Goal: Task Accomplishment & Management: Complete application form

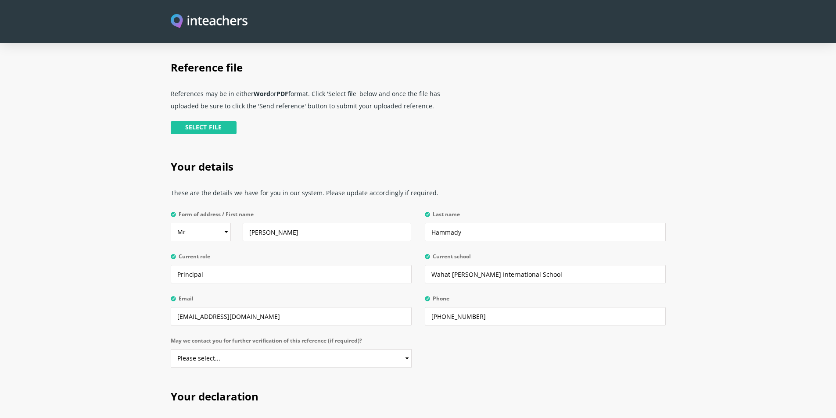
scroll to position [219, 0]
click at [226, 222] on select "Select Mr Mrs Miss Ms Dr Prof" at bounding box center [201, 231] width 60 height 18
click at [171, 222] on select "Select Mr Mrs Miss Ms Dr Prof" at bounding box center [201, 231] width 60 height 18
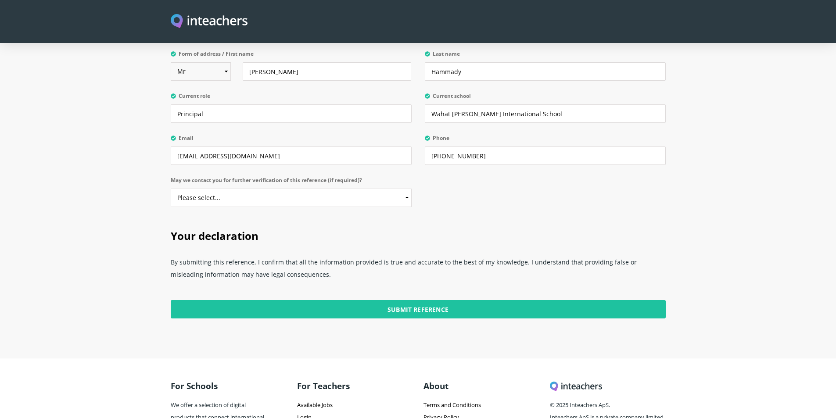
scroll to position [395, 0]
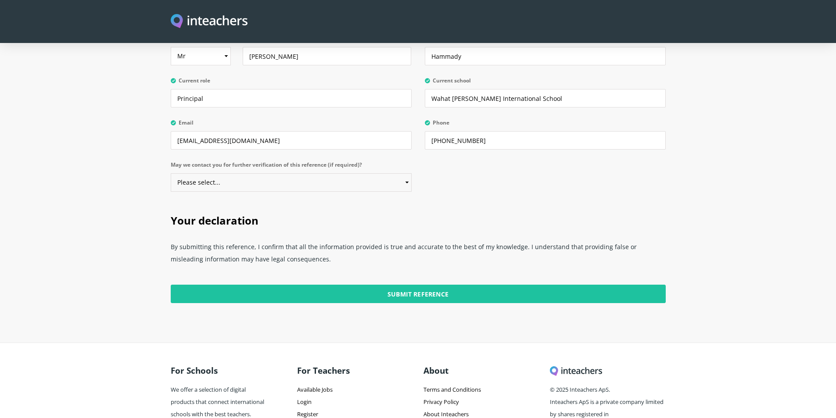
click at [406, 173] on select "Please select... Yes No" at bounding box center [291, 182] width 241 height 18
click at [473, 186] on div "Your details These are the details we have for you in our system. Please update…" at bounding box center [417, 86] width 505 height 230
click at [406, 173] on select "Please select... Yes No" at bounding box center [291, 182] width 241 height 18
select select "No"
click at [171, 173] on select "Please select... Yes No" at bounding box center [291, 182] width 241 height 18
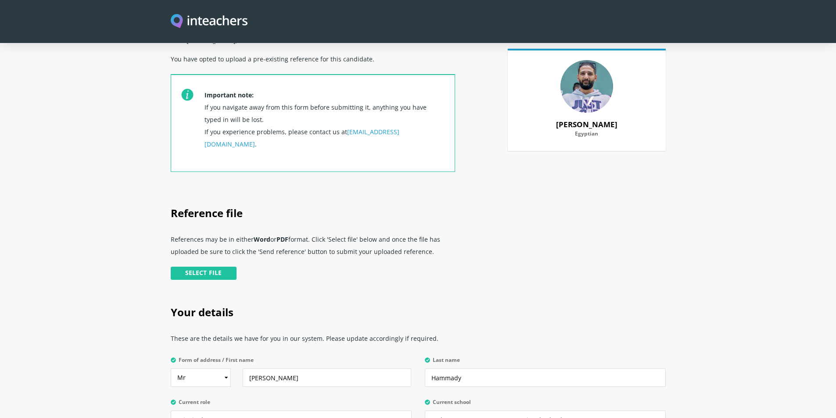
scroll to position [88, 0]
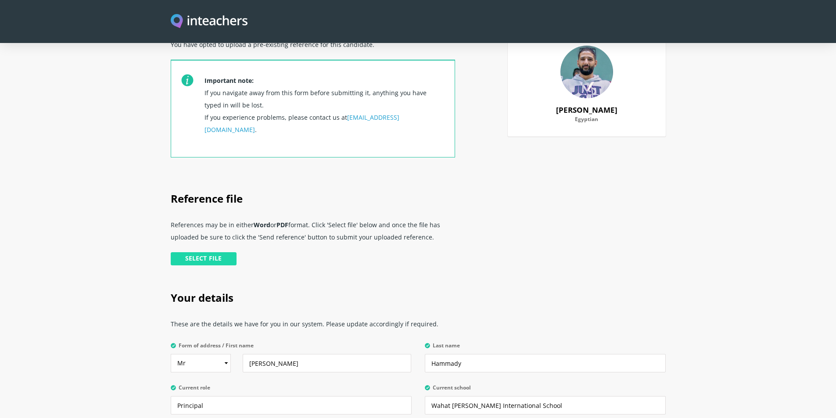
click at [205, 251] on input "file" at bounding box center [111, 260] width 254 height 18
click at [222, 251] on input "file" at bounding box center [111, 260] width 254 height 18
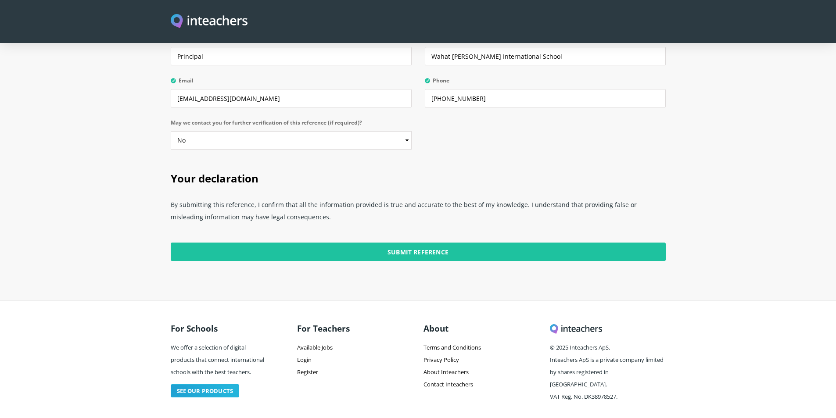
scroll to position [437, 0]
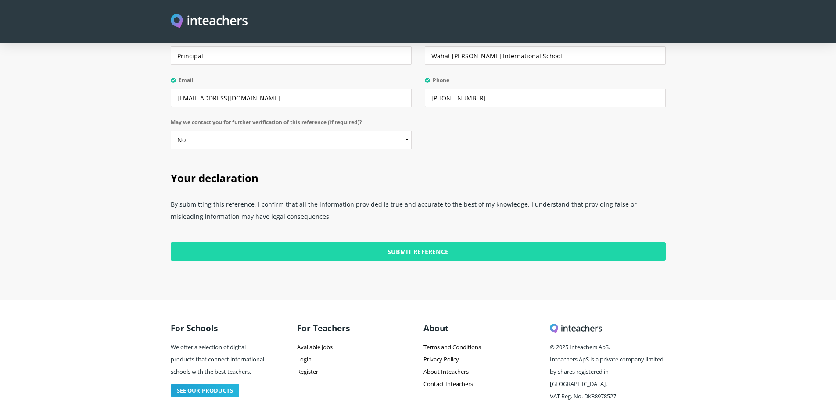
click at [405, 242] on input "Submit Reference" at bounding box center [418, 251] width 495 height 18
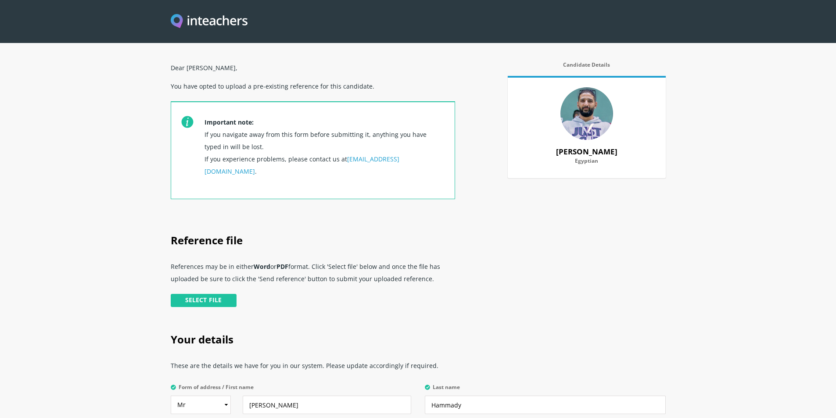
scroll to position [0, 0]
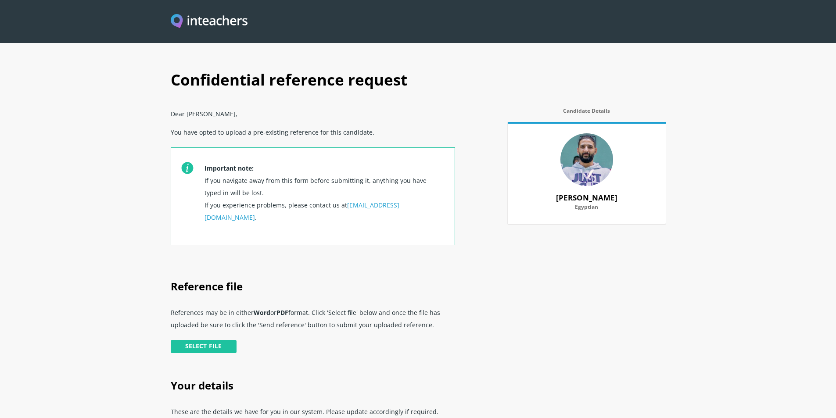
click at [393, 204] on link "[EMAIL_ADDRESS][DOMAIN_NAME]" at bounding box center [301, 211] width 195 height 21
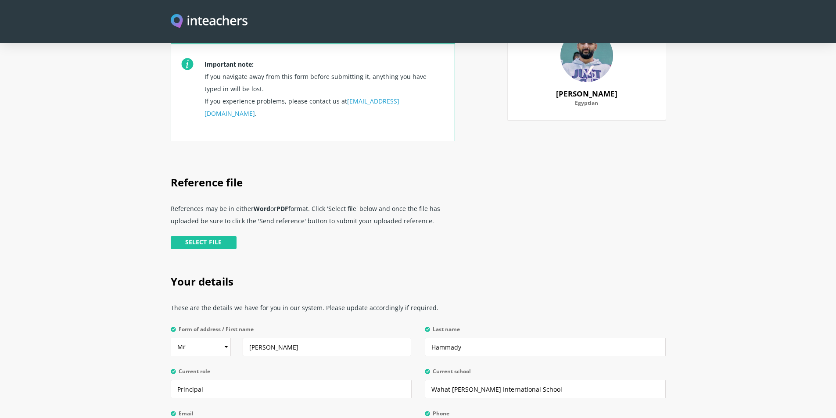
scroll to position [176, 0]
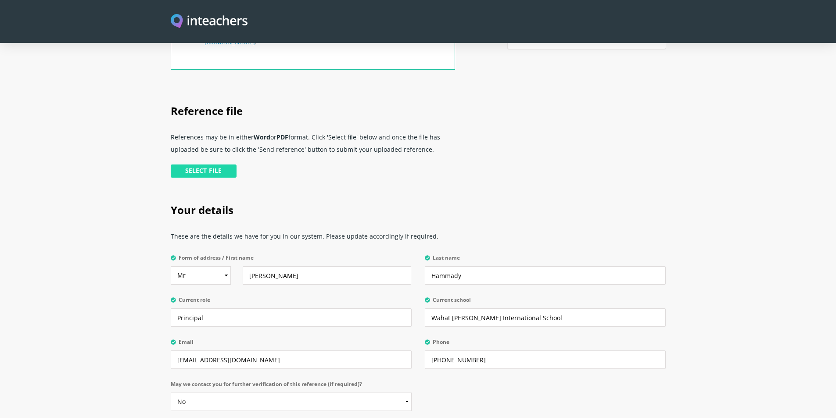
click at [205, 164] on input "file" at bounding box center [111, 173] width 254 height 18
click at [223, 164] on input "file" at bounding box center [111, 173] width 254 height 18
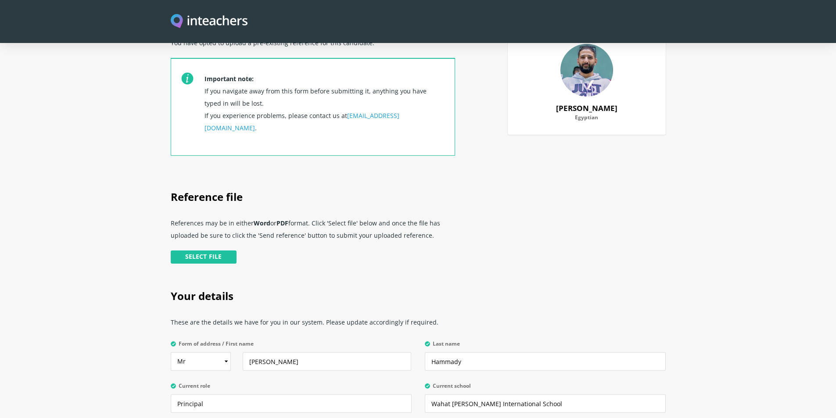
scroll to position [0, 0]
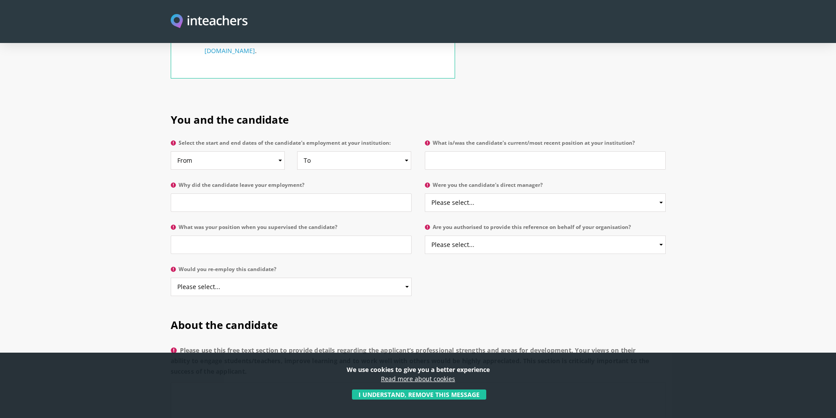
scroll to position [395, 0]
click at [280, 150] on select "From 2025 2024 2023 2022 2021 2020 2019 2018 2017 2016 2015 2014 2013 2012 2011…" at bounding box center [228, 159] width 115 height 18
click at [318, 99] on h2 "You and the candidate" at bounding box center [418, 117] width 495 height 37
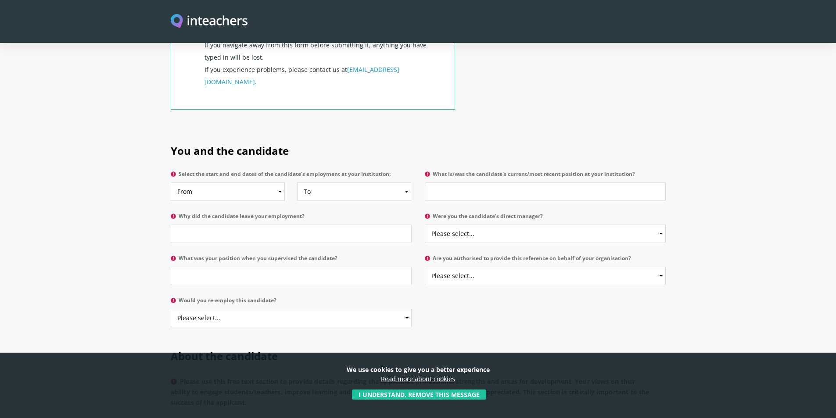
scroll to position [307, 0]
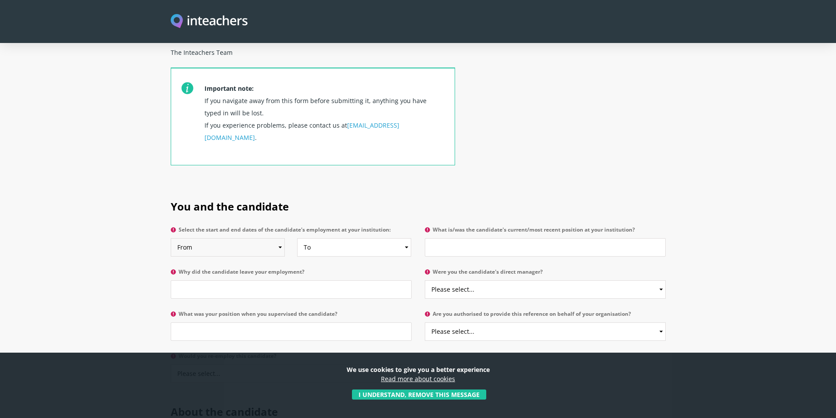
click at [280, 238] on select "From 2025 2024 2023 2022 2021 2020 2019 2018 2017 2016 2015 2014 2013 2012 2011…" at bounding box center [228, 247] width 115 height 18
select select "2020"
click at [171, 238] on select "From 2025 2024 2023 2022 2021 2020 2019 2018 2017 2016 2015 2014 2013 2012 2011…" at bounding box center [228, 247] width 115 height 18
click at [408, 238] on select "To Currently 2025 2024 2023 2022 2021 2020 2019 2018 2017 2016 2015 2014 2013 2…" at bounding box center [354, 247] width 115 height 18
select select "2025"
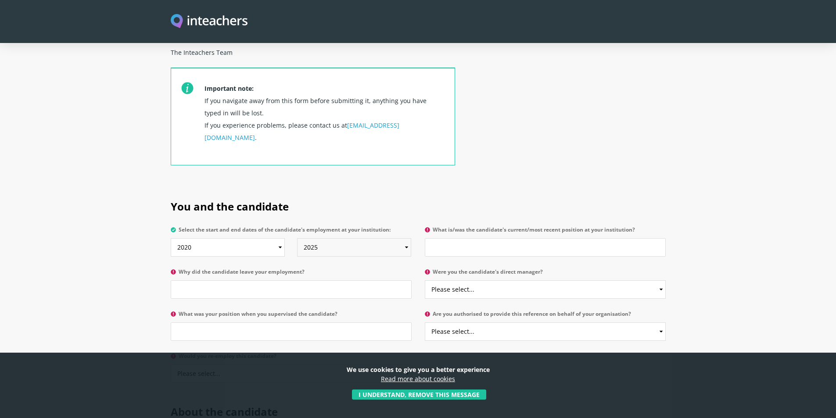
click at [297, 238] on select "To Currently 2025 2024 2023 2022 2021 2020 2019 2018 2017 2016 2015 2014 2013 2…" at bounding box center [354, 247] width 115 height 18
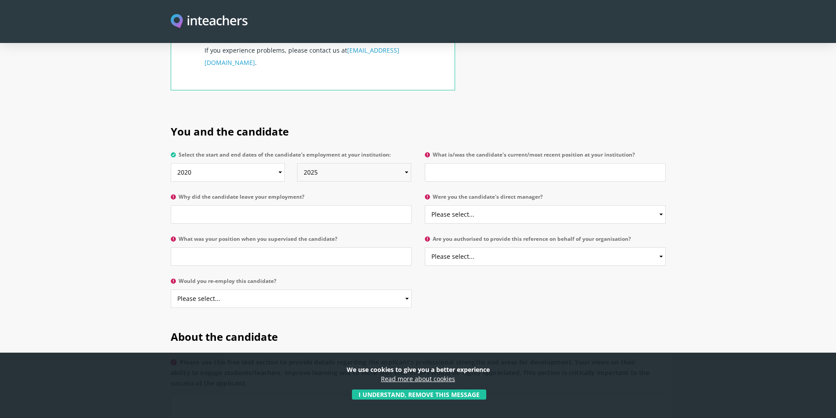
scroll to position [395, 0]
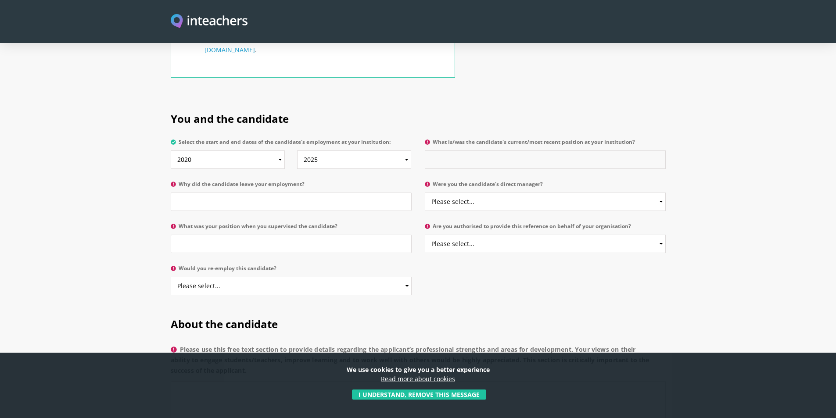
click at [496, 150] on input "What is/was the candidate's current/most recent position at your institution?" at bounding box center [545, 159] width 241 height 18
type input "Activities' Supervisor"
click at [661, 193] on select "Please select... Yes No" at bounding box center [545, 202] width 241 height 18
select select "Yes"
click at [425, 193] on select "Please select... Yes No" at bounding box center [545, 202] width 241 height 18
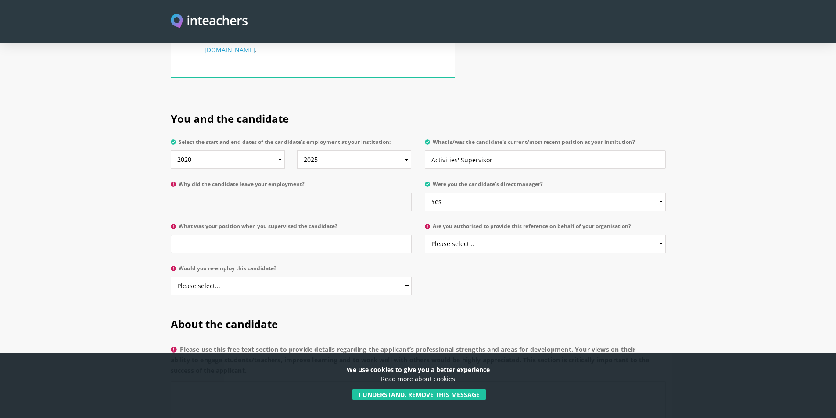
click at [235, 193] on input "Why did the candidate leave your employment?" at bounding box center [291, 202] width 241 height 18
type input "As he found another job with higher salary to improve his standard of living"
click at [245, 235] on input "What was your position when you supervised the candidate?" at bounding box center [291, 244] width 241 height 18
type input "General Manager"
click at [663, 235] on select "Please select... Yes No" at bounding box center [545, 244] width 241 height 18
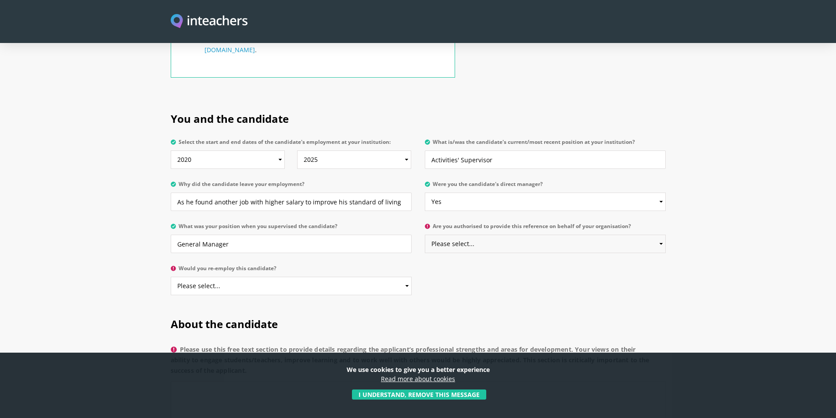
select select "Yes"
click at [425, 235] on select "Please select... Yes No" at bounding box center [545, 244] width 241 height 18
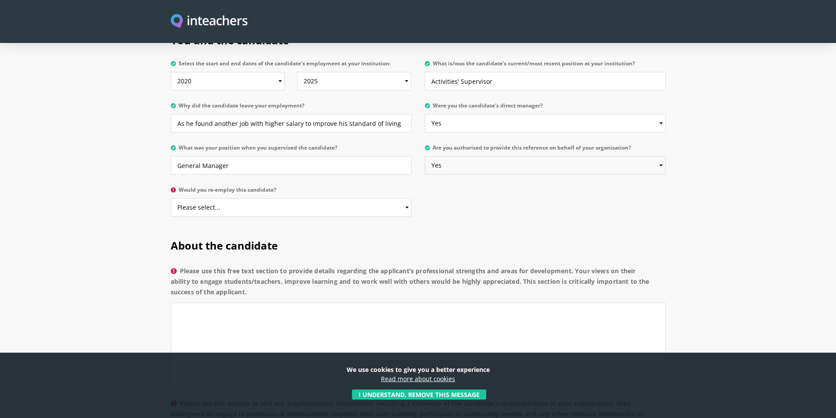
scroll to position [483, 0]
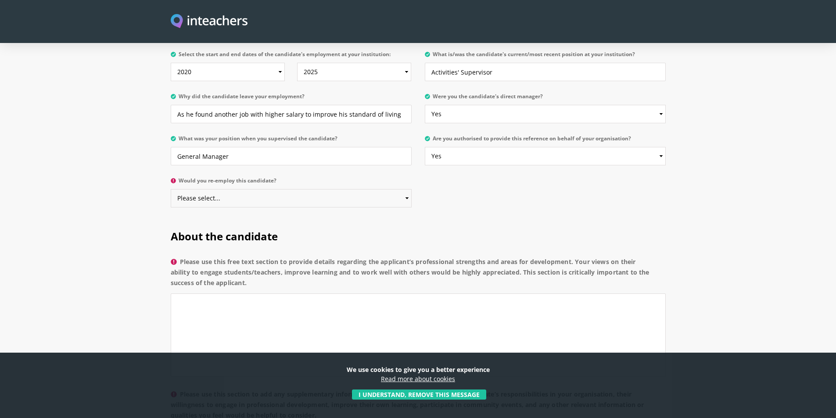
click at [408, 189] on select "Please select... Yes No" at bounding box center [291, 198] width 241 height 18
select select "Yes"
click at [171, 189] on select "Please select... Yes No" at bounding box center [291, 198] width 241 height 18
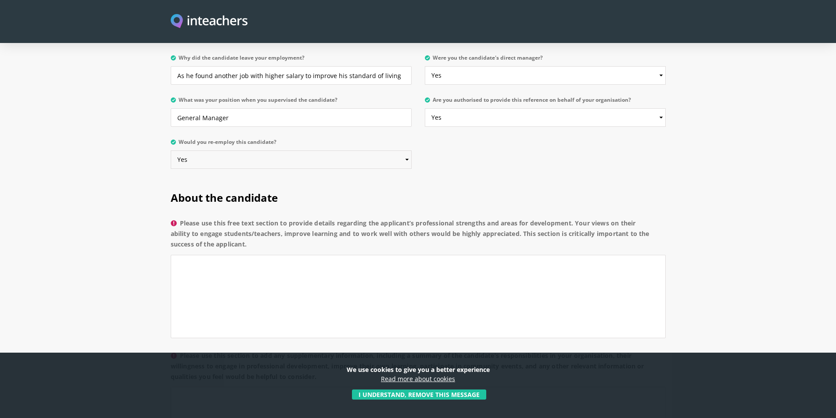
scroll to position [614, 0]
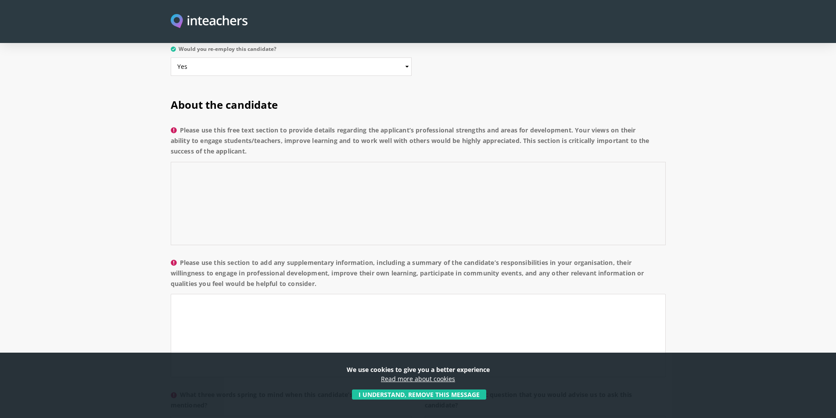
click at [222, 162] on textarea "Please use this free text section to provide details regarding the applicant’s …" at bounding box center [418, 203] width 495 height 83
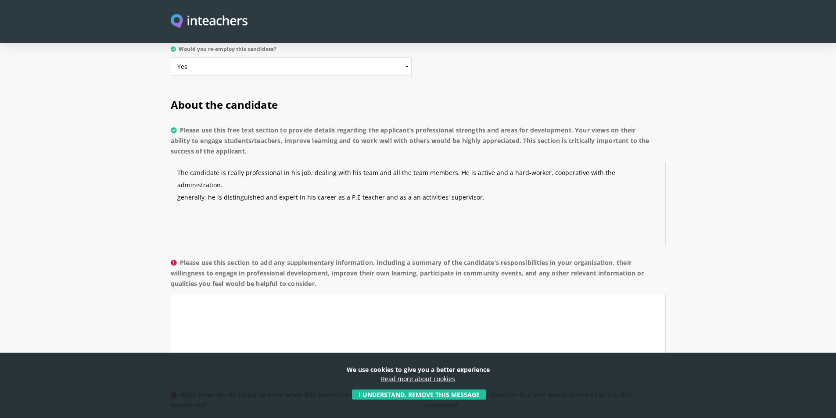
scroll to position [658, 0]
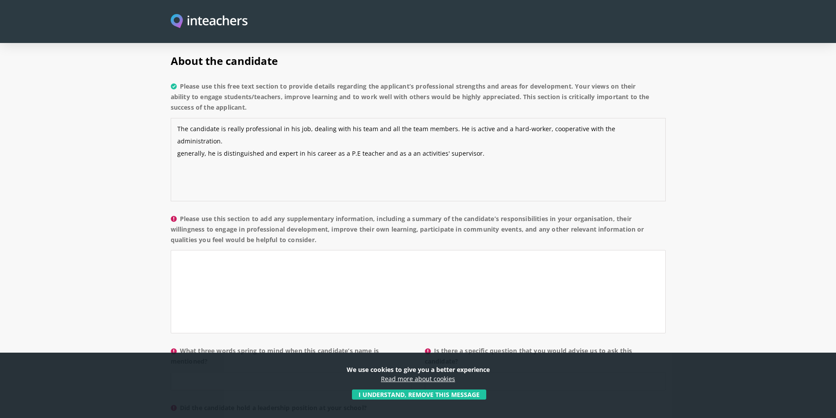
type textarea "The candidate is really professional in his job, dealing with his team and all …"
click at [212, 250] on textarea "Please use this section to add any supplementary information, including a summa…" at bounding box center [418, 291] width 495 height 83
click at [387, 250] on textarea "Kind, cooperative, hard-worker and cheerful with all the team. he can wor under…" at bounding box center [418, 291] width 495 height 83
click at [438, 250] on textarea "Kind, cooperative, hard-worker and cheerful with all the team. he can work unde…" at bounding box center [418, 291] width 495 height 83
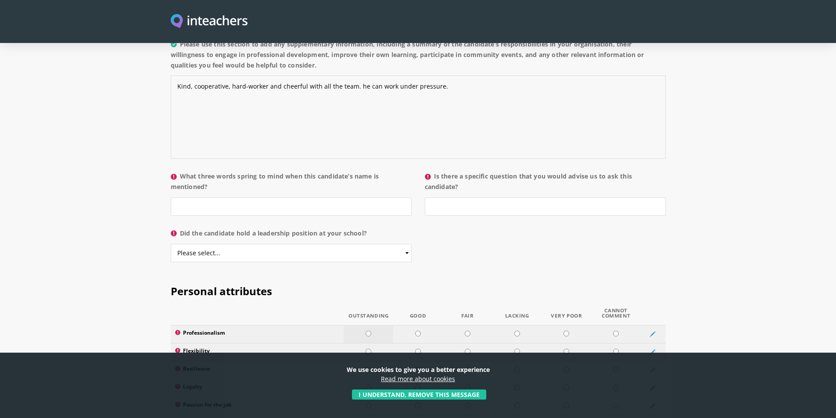
scroll to position [834, 0]
type textarea "Kind, cooperative, hard-worker and cheerful with all the team. he can work unde…"
click at [241, 197] on input "What three words spring to mind when this candidate’s name is mentioned?" at bounding box center [291, 206] width 241 height 18
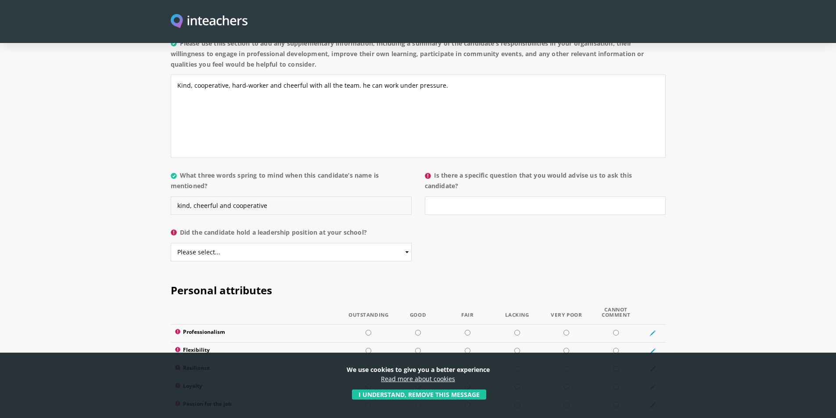
type input "kind, cheerful and cooperative"
click at [469, 197] on input "Is there a specific question that you would advise us to ask this candidate?" at bounding box center [545, 206] width 241 height 18
click at [498, 197] on input "what are the best charecteristics" at bounding box center [545, 206] width 241 height 18
click at [529, 197] on input "what are the best characteristics" at bounding box center [545, 206] width 241 height 18
click at [526, 197] on input "what are the best characteristics in the last work?" at bounding box center [545, 206] width 241 height 18
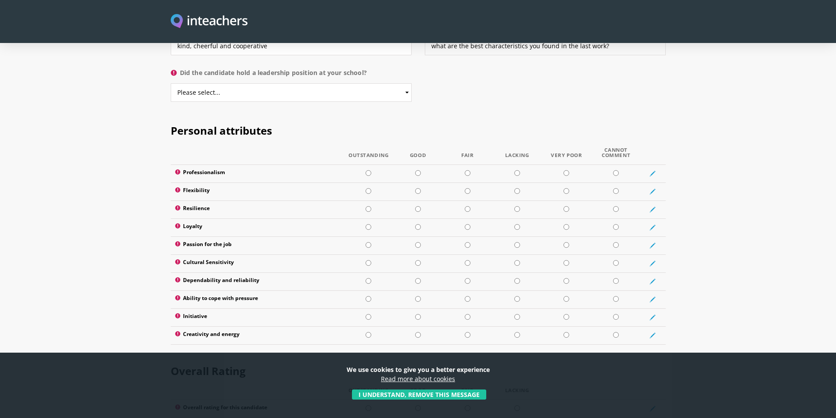
scroll to position [1009, 0]
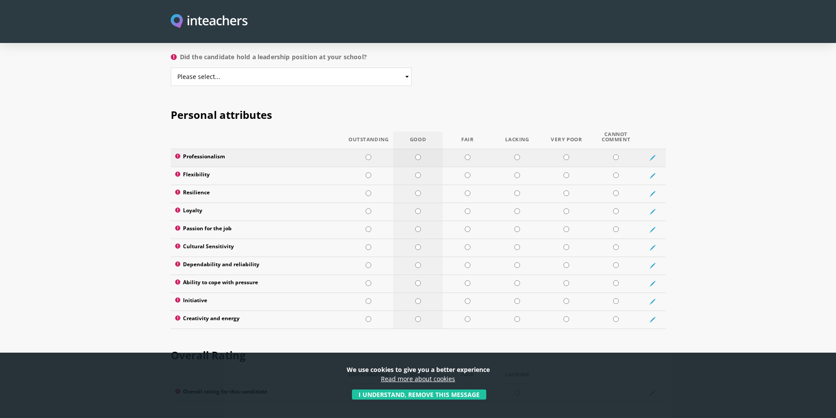
type input "what are the best characteristics you found in the last work?"
click at [418, 154] on input "radio" at bounding box center [418, 157] width 6 height 6
radio input "true"
click at [368, 172] on input "radio" at bounding box center [368, 175] width 6 height 6
radio input "true"
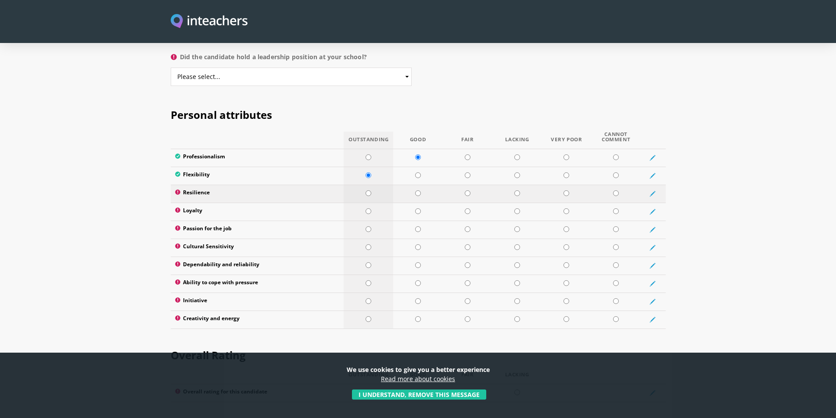
click at [369, 190] on input "radio" at bounding box center [368, 193] width 6 height 6
radio input "true"
click at [369, 208] on input "radio" at bounding box center [368, 211] width 6 height 6
radio input "true"
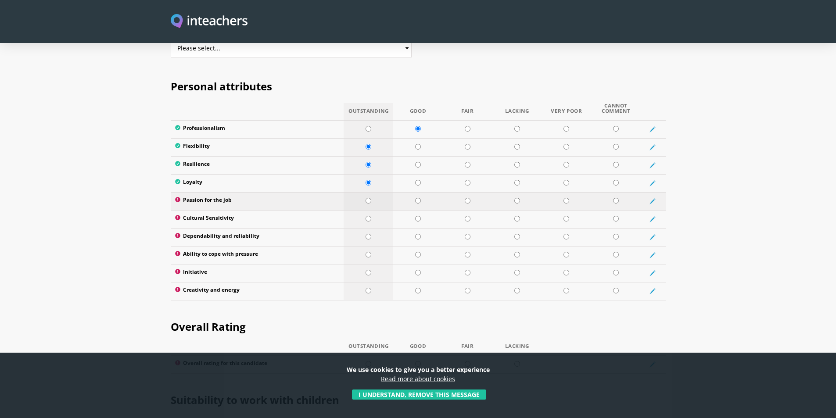
scroll to position [1053, 0]
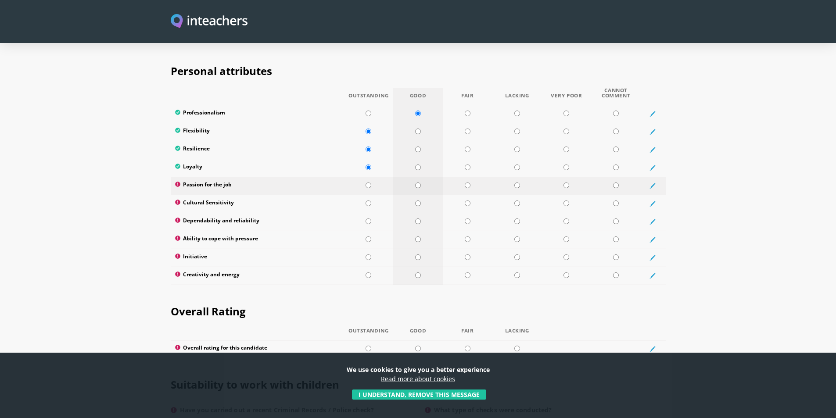
click at [419, 183] on input "radio" at bounding box center [418, 186] width 6 height 6
radio input "true"
click at [417, 201] on input "radio" at bounding box center [418, 204] width 6 height 6
radio input "true"
click at [369, 219] on input "radio" at bounding box center [368, 222] width 6 height 6
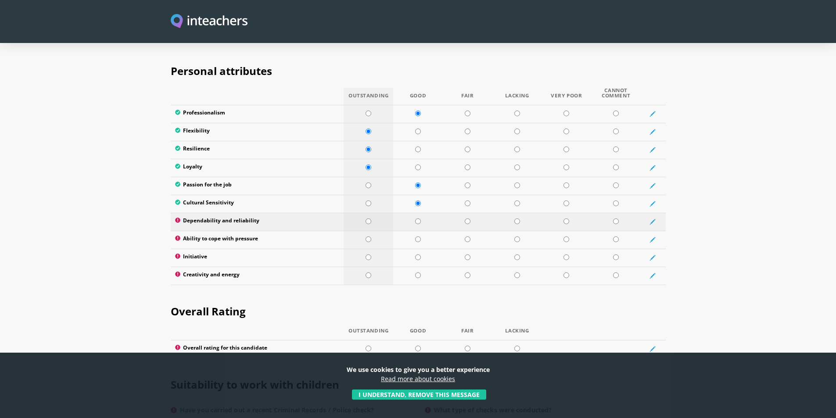
radio input "true"
click at [369, 236] on input "radio" at bounding box center [368, 239] width 6 height 6
radio input "true"
click at [369, 254] on input "radio" at bounding box center [368, 257] width 6 height 6
radio input "true"
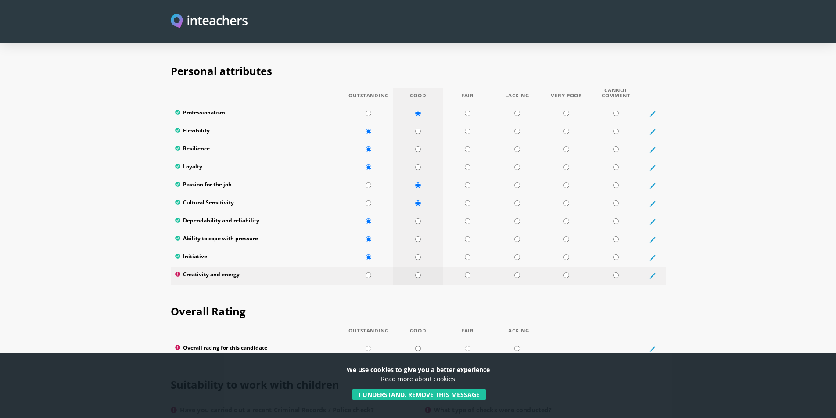
click at [417, 272] on input "radio" at bounding box center [418, 275] width 6 height 6
radio input "true"
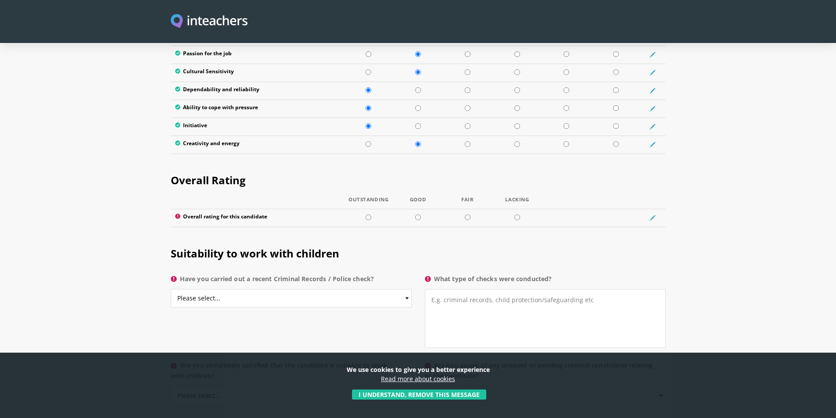
scroll to position [1185, 0]
click at [416, 214] on input "radio" at bounding box center [418, 217] width 6 height 6
radio input "true"
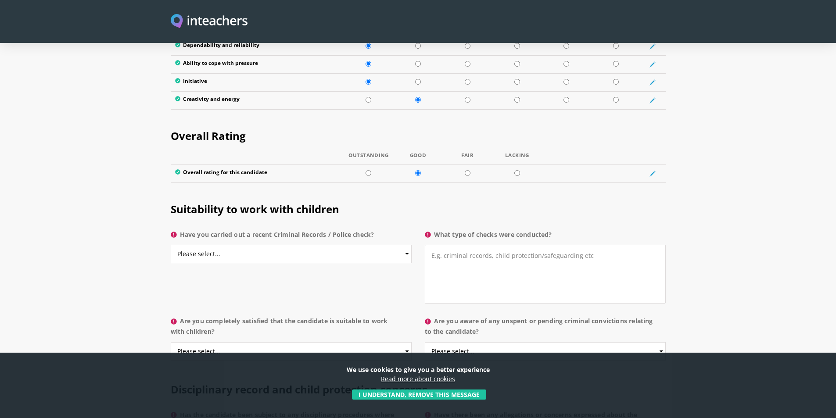
scroll to position [1272, 0]
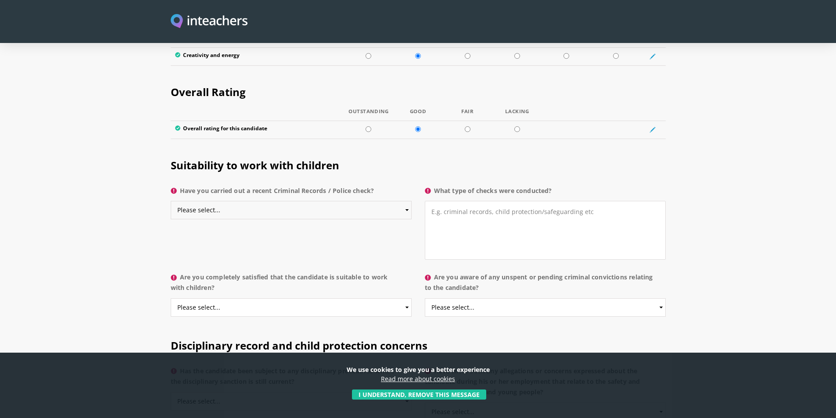
click at [406, 201] on select "Please select... Yes No Do not know" at bounding box center [291, 210] width 241 height 18
click at [130, 204] on section "Suitability to work with children Have you carried out a recent Criminal Record…" at bounding box center [418, 235] width 836 height 180
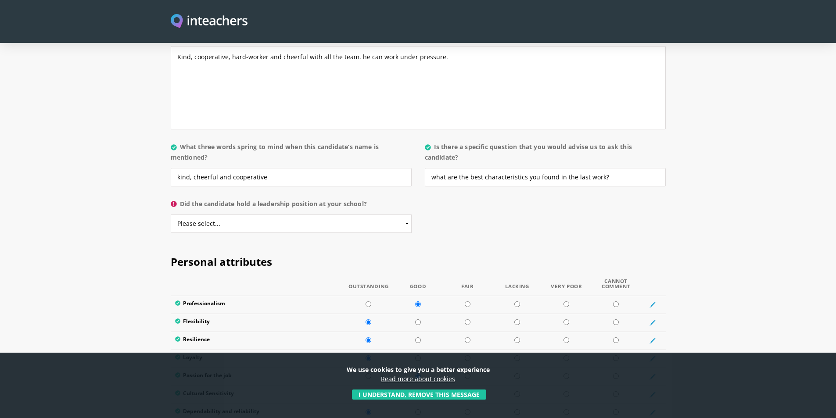
scroll to position [878, 0]
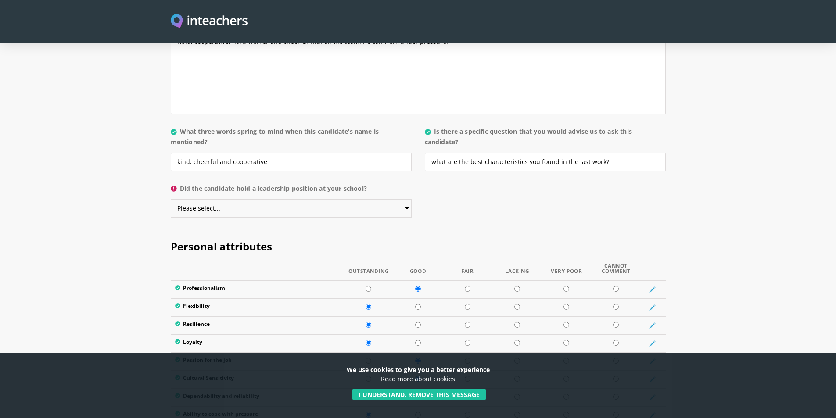
click at [408, 199] on select "Please select... Yes No" at bounding box center [291, 208] width 241 height 18
select select "No"
click at [171, 199] on select "Please select... Yes No" at bounding box center [291, 208] width 241 height 18
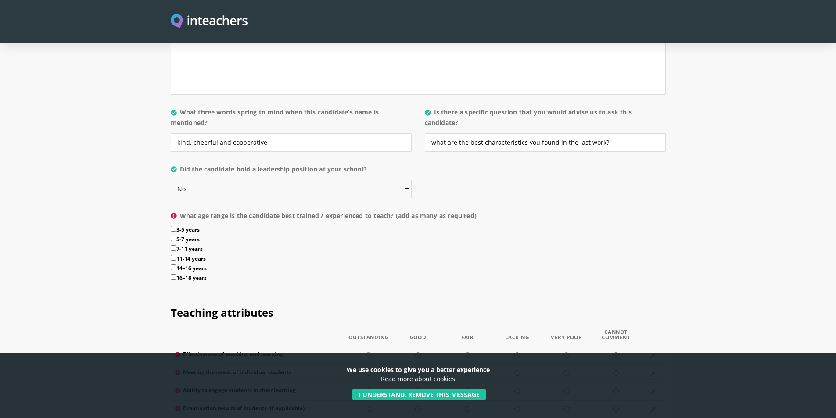
scroll to position [921, 0]
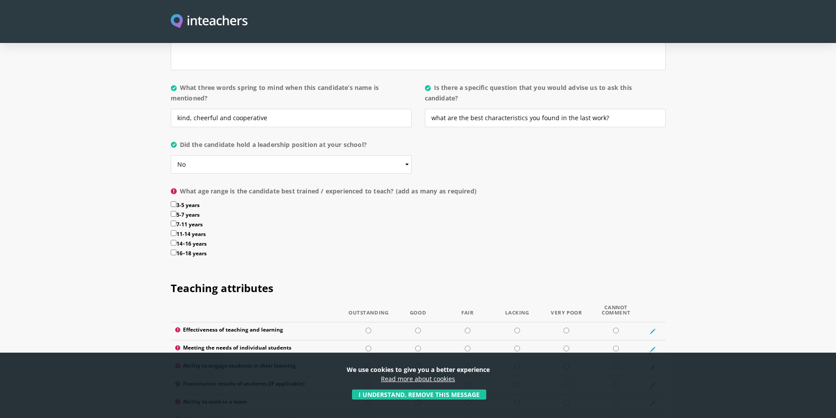
click at [198, 230] on label "11-14 years" at bounding box center [418, 235] width 495 height 10
click at [176, 230] on input "11-14 years" at bounding box center [174, 233] width 6 height 6
checkbox input "true"
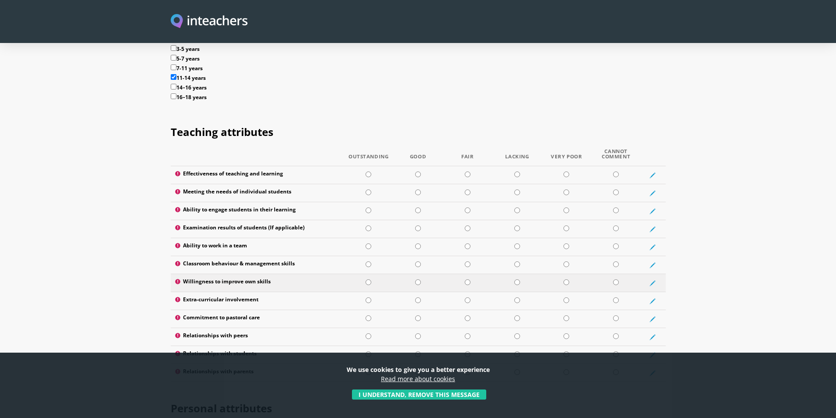
scroll to position [1053, 0]
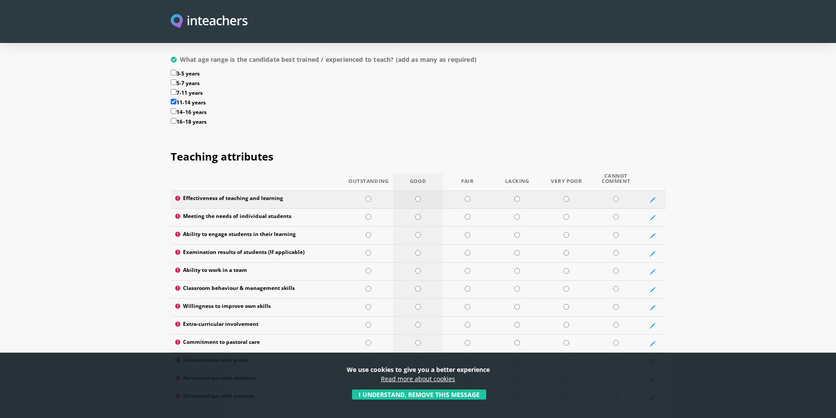
click at [420, 196] on input "radio" at bounding box center [418, 199] width 6 height 6
radio input "true"
click at [418, 214] on input "radio" at bounding box center [418, 217] width 6 height 6
radio input "true"
click at [369, 232] on input "radio" at bounding box center [368, 235] width 6 height 6
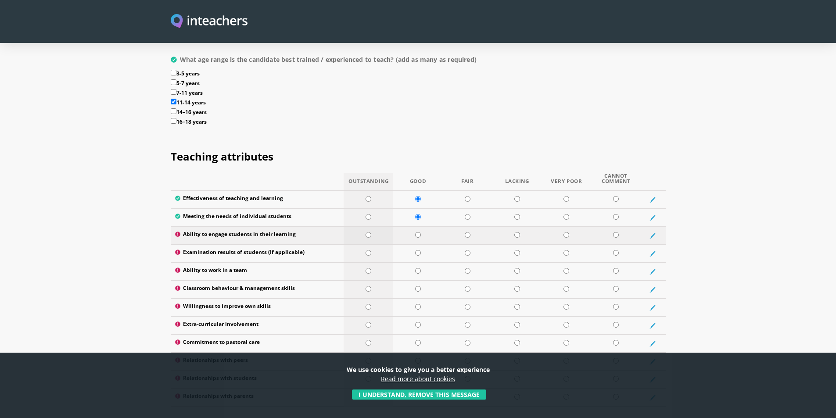
radio input "true"
click at [618, 250] on input "radio" at bounding box center [616, 253] width 6 height 6
radio input "true"
click at [369, 268] on input "radio" at bounding box center [368, 271] width 6 height 6
radio input "true"
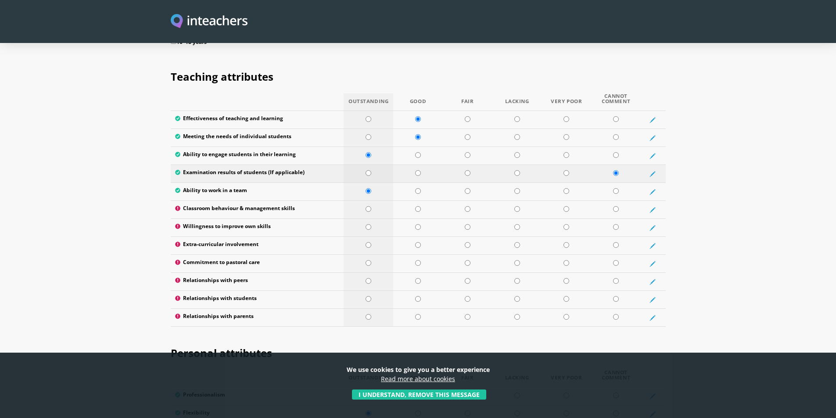
scroll to position [1141, 0]
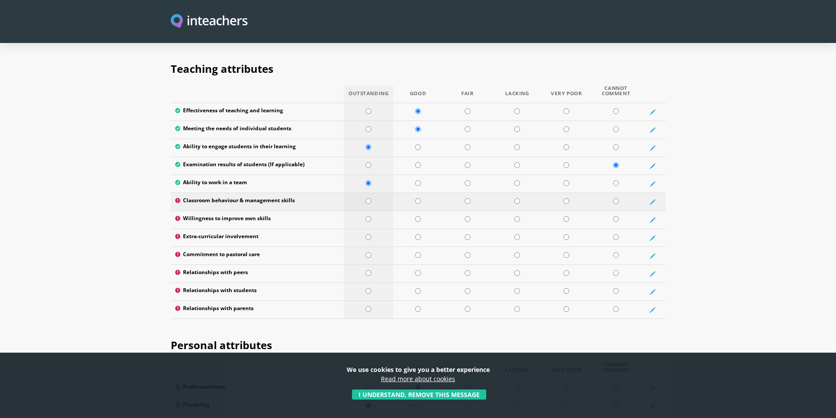
click at [369, 198] on input "radio" at bounding box center [368, 201] width 6 height 6
radio input "true"
click at [420, 216] on input "radio" at bounding box center [418, 219] width 6 height 6
radio input "true"
click at [419, 234] on input "radio" at bounding box center [418, 237] width 6 height 6
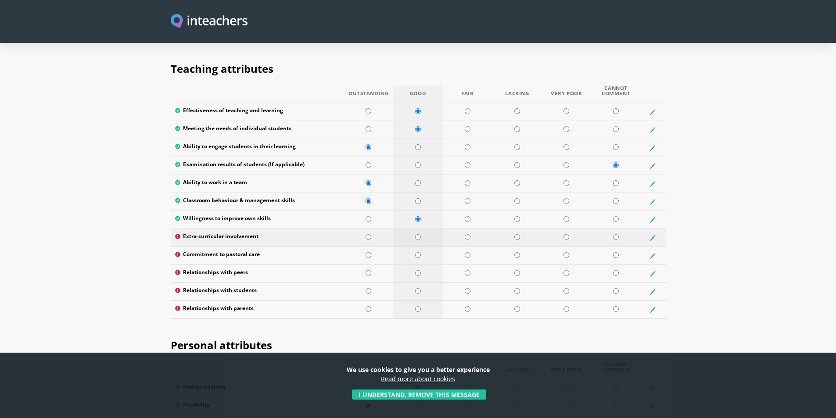
radio input "true"
click at [417, 252] on input "radio" at bounding box center [418, 255] width 6 height 6
radio input "true"
click at [368, 270] on input "radio" at bounding box center [368, 273] width 6 height 6
radio input "true"
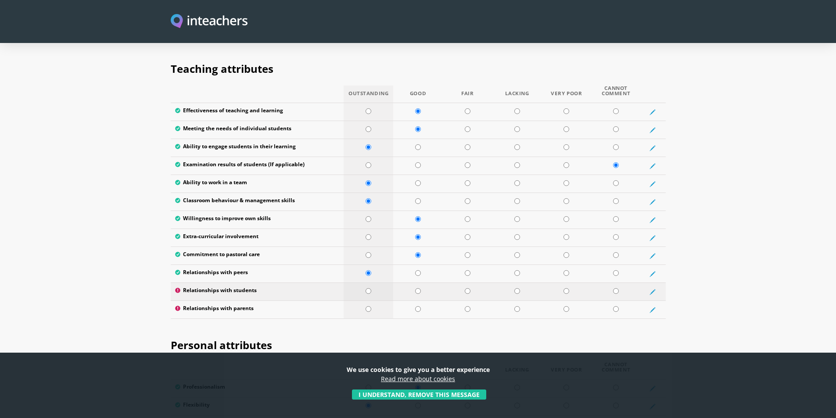
click at [368, 288] on input "radio" at bounding box center [368, 291] width 6 height 6
radio input "true"
click at [369, 306] on input "radio" at bounding box center [368, 309] width 6 height 6
radio input "true"
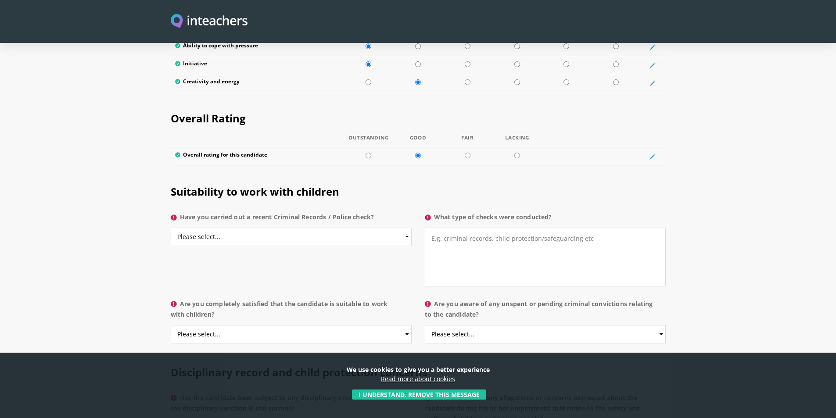
scroll to position [1623, 0]
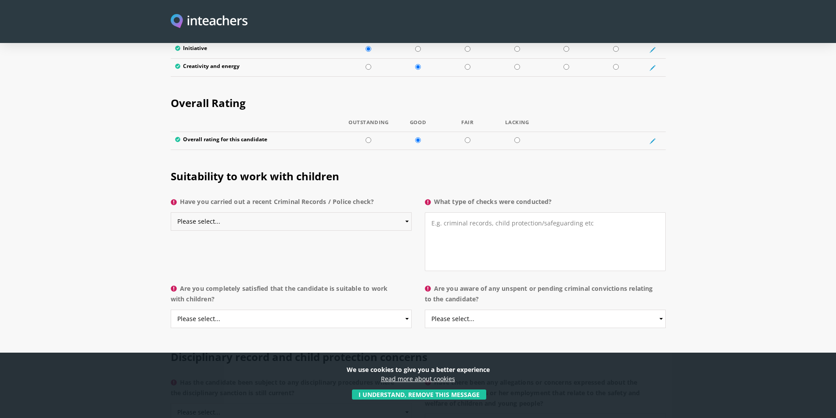
click at [408, 212] on select "Please select... Yes No Do not know" at bounding box center [291, 221] width 241 height 18
select select "No"
click at [171, 212] on select "Please select... Yes No Do not know" at bounding box center [291, 221] width 241 height 18
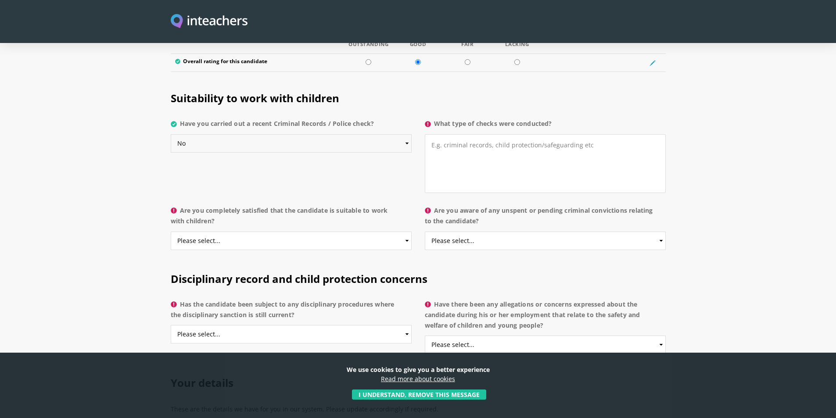
scroll to position [1711, 0]
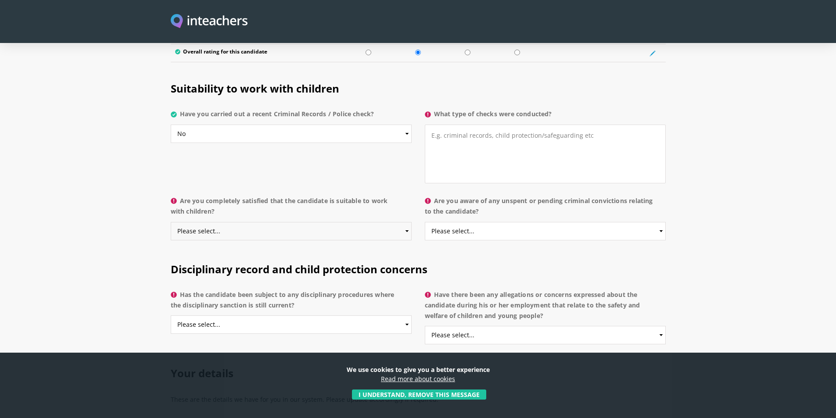
click at [407, 222] on select "Please select... Yes No Do not know" at bounding box center [291, 231] width 241 height 18
select select "Yes"
click at [171, 222] on select "Please select... Yes No Do not know" at bounding box center [291, 231] width 241 height 18
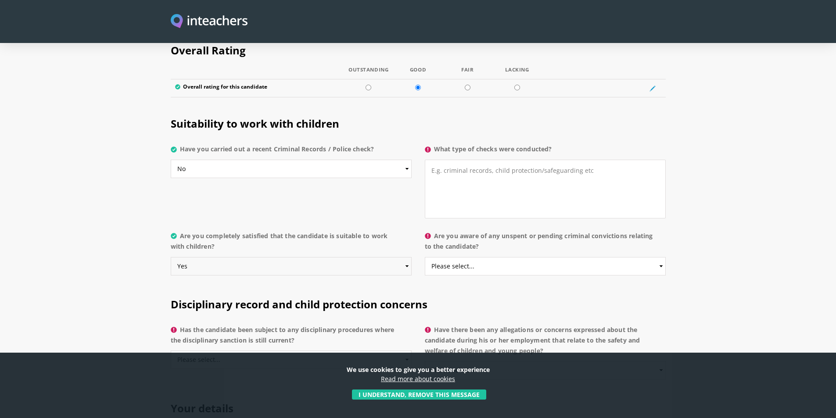
scroll to position [1667, 0]
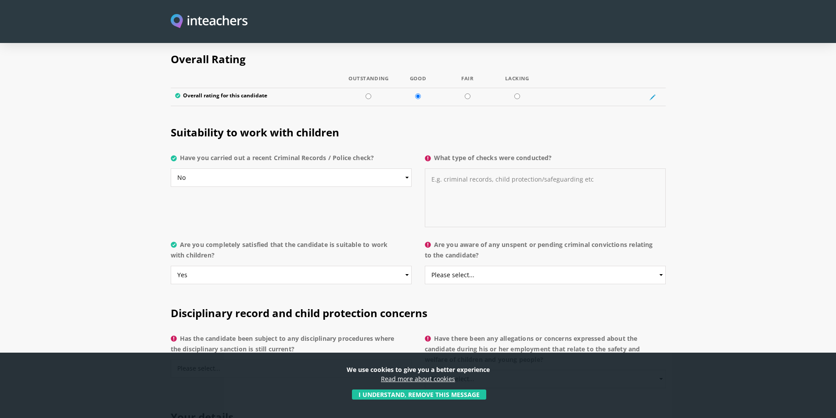
click at [516, 168] on textarea "What type of checks were conducted?" at bounding box center [545, 197] width 241 height 59
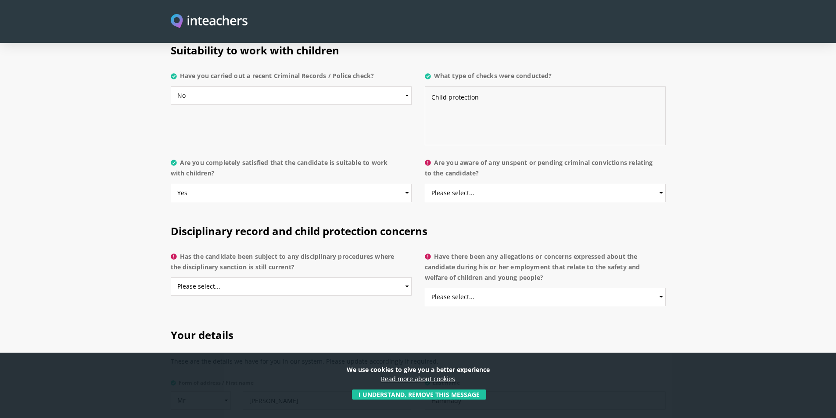
scroll to position [1755, 0]
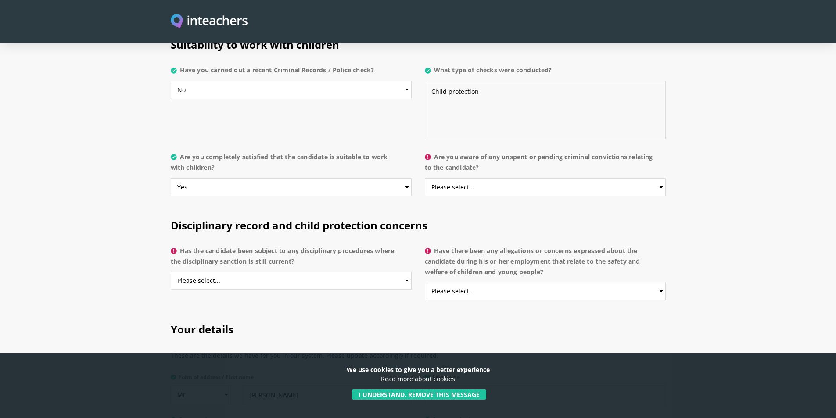
type textarea "Child protection"
click at [662, 178] on select "Please select... Yes No Do not know" at bounding box center [545, 187] width 241 height 18
click at [425, 178] on select "Please select... Yes No Do not know" at bounding box center [545, 187] width 241 height 18
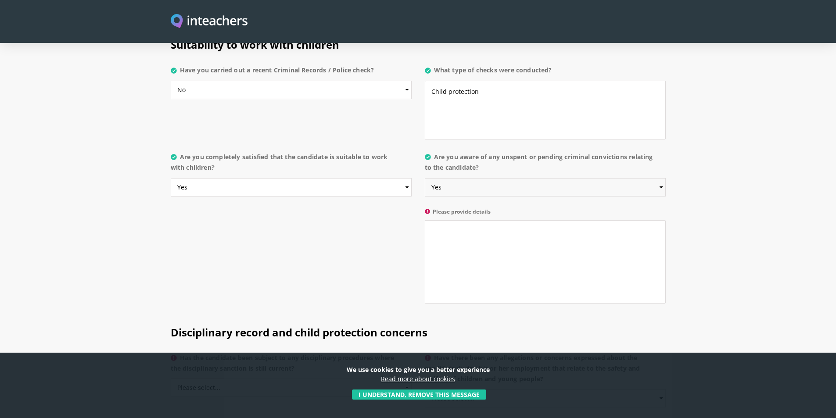
click at [661, 178] on select "Please select... Yes No Do not know" at bounding box center [545, 187] width 241 height 18
select select "No"
click at [425, 178] on select "Please select... Yes No Do not know" at bounding box center [545, 187] width 241 height 18
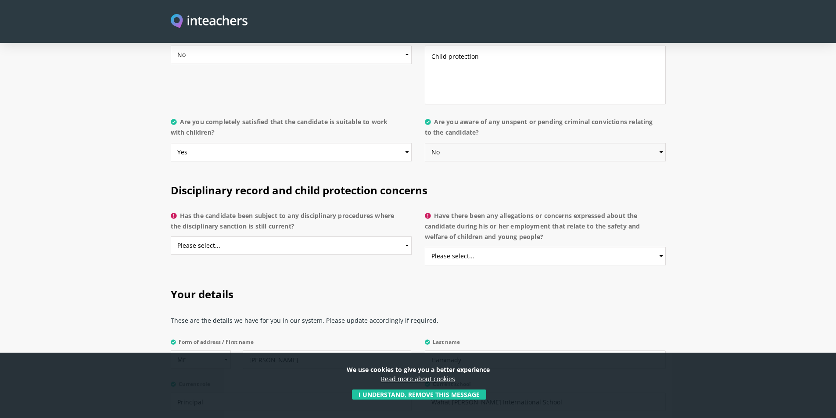
scroll to position [1773, 0]
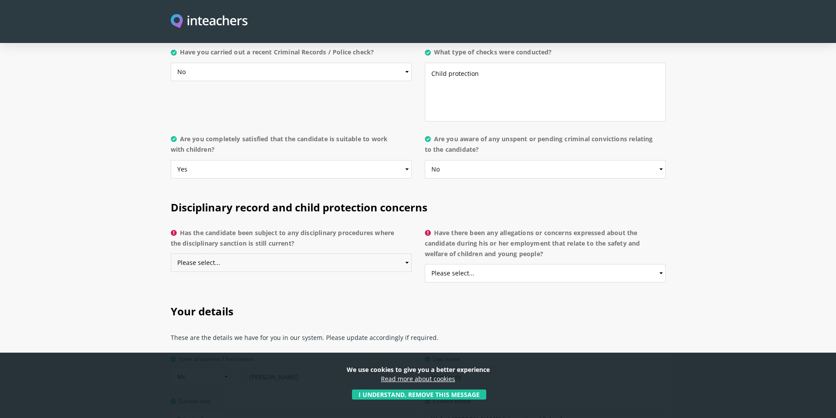
click at [406, 254] on select "Please select... Yes No Do not know" at bounding box center [291, 263] width 241 height 18
select select "No"
click at [171, 254] on select "Please select... Yes No Do not know" at bounding box center [291, 263] width 241 height 18
click at [661, 264] on select "Please select... Yes No Do not know" at bounding box center [545, 273] width 241 height 18
select select "No"
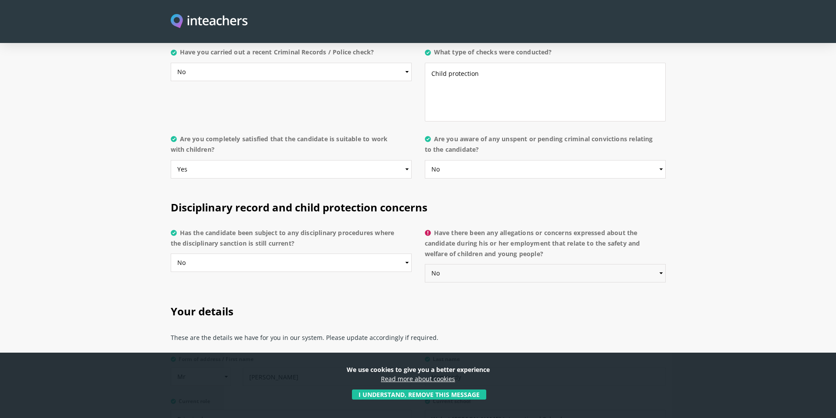
click at [425, 264] on select "Please select... Yes No Do not know" at bounding box center [545, 273] width 241 height 18
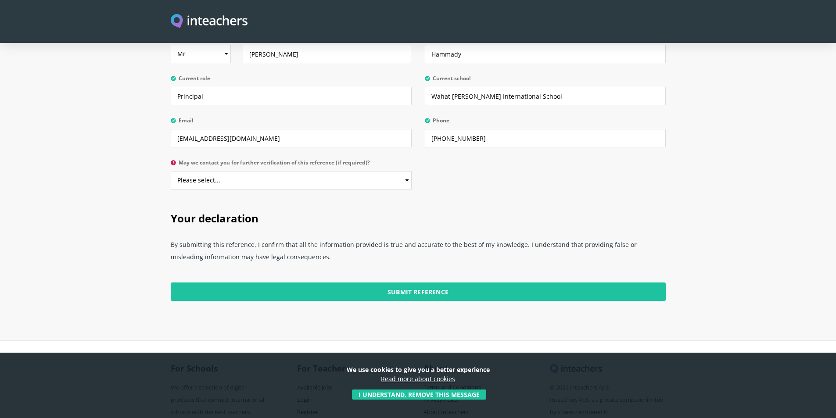
scroll to position [2124, 0]
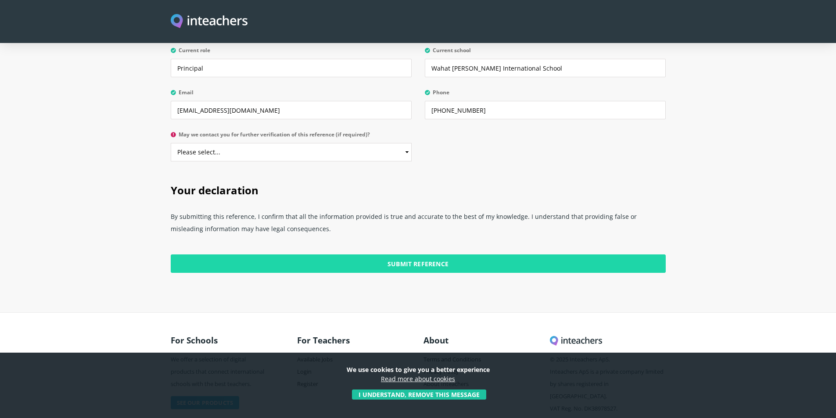
click at [408, 254] on input "Submit Reference" at bounding box center [418, 263] width 495 height 18
click at [424, 254] on input "Submit Reference" at bounding box center [418, 263] width 495 height 18
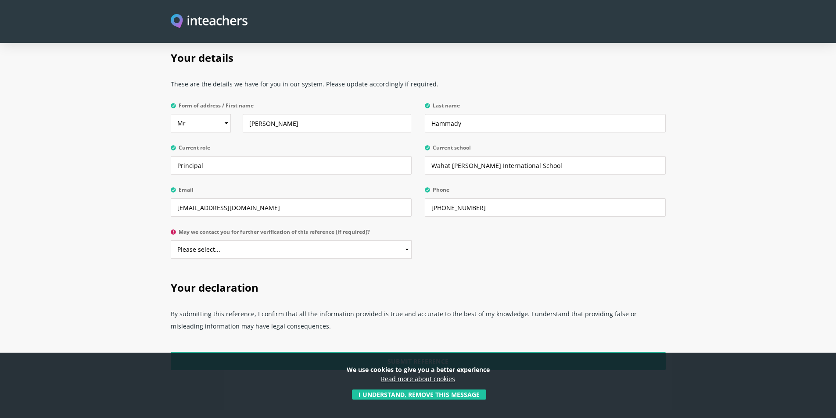
scroll to position [2062, 0]
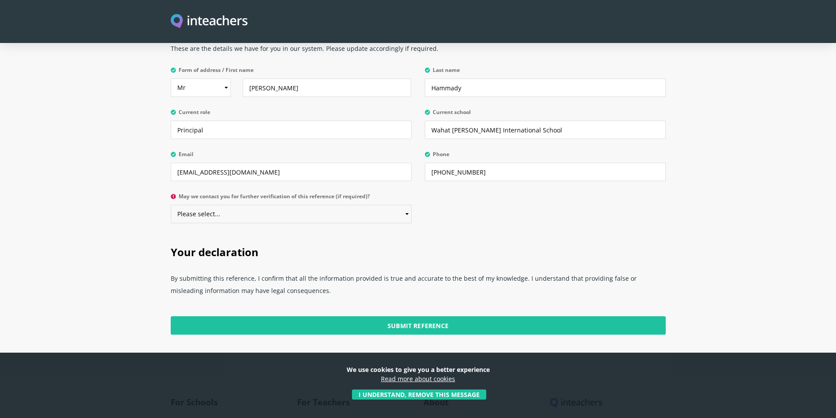
click at [405, 205] on select "Please select... Yes No" at bounding box center [291, 214] width 241 height 18
select select "Yes"
click at [171, 205] on select "Please select... Yes No" at bounding box center [291, 214] width 241 height 18
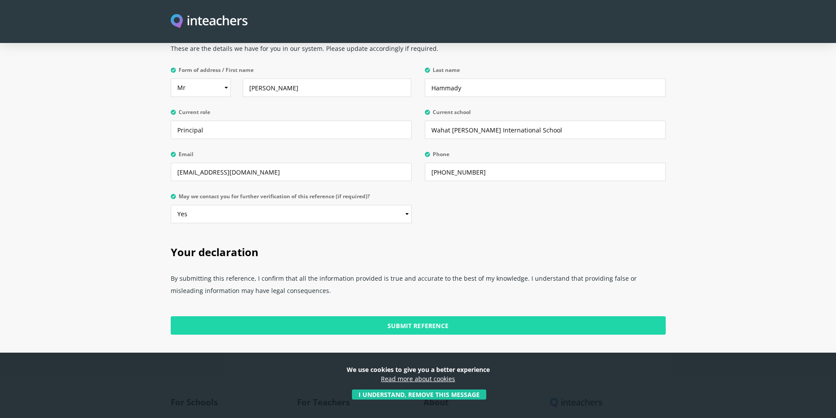
click at [450, 316] on input "Submit Reference" at bounding box center [418, 325] width 495 height 18
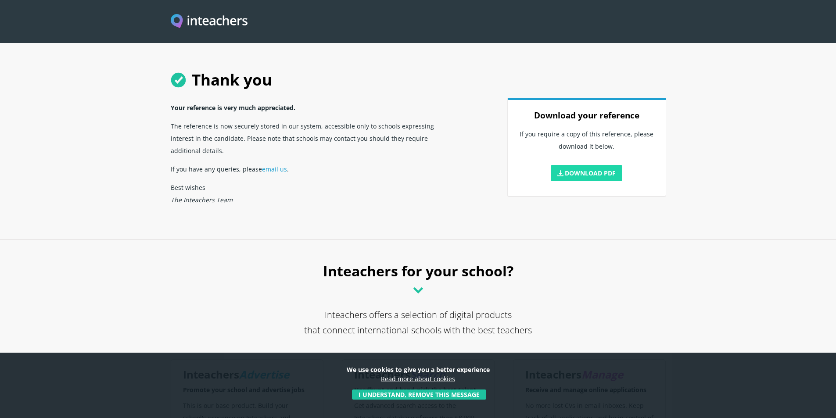
click at [606, 173] on link "Download PDF" at bounding box center [587, 173] width 72 height 16
